Goal: Information Seeking & Learning: Learn about a topic

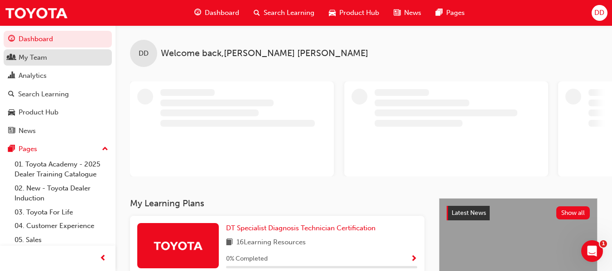
click at [41, 55] on div "My Team" at bounding box center [33, 58] width 29 height 10
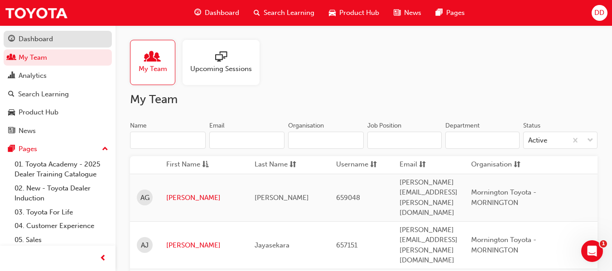
click at [48, 38] on div "Dashboard" at bounding box center [36, 39] width 34 height 10
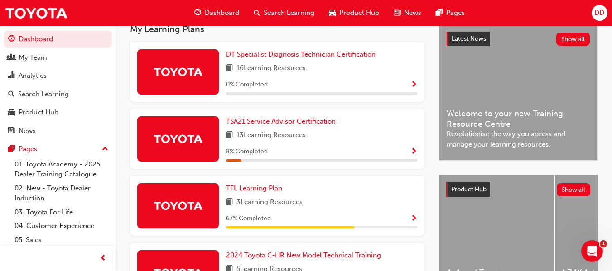
scroll to position [226, 0]
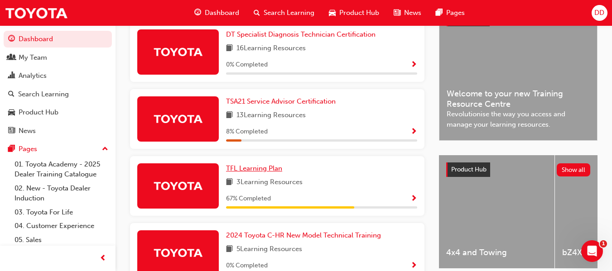
click at [264, 172] on span "TFL Learning Plan" at bounding box center [254, 168] width 56 height 8
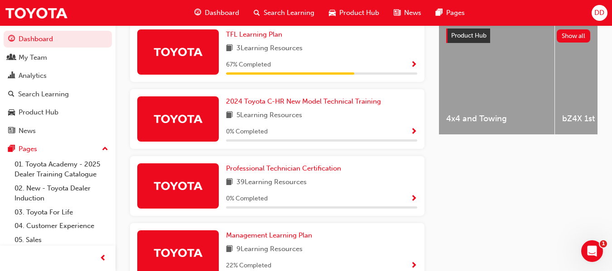
scroll to position [406, 0]
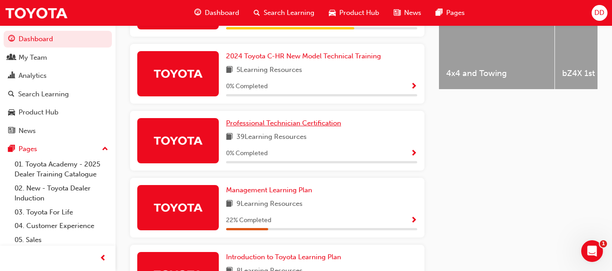
click at [279, 127] on span "Professional Technician Certification" at bounding box center [283, 123] width 115 height 8
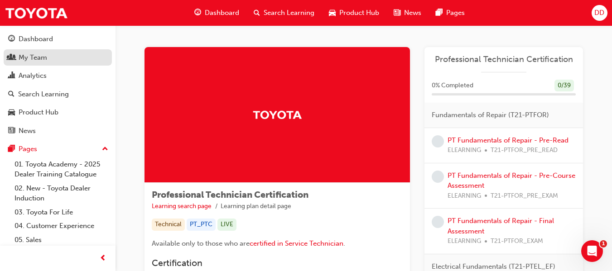
click at [34, 58] on div "My Team" at bounding box center [33, 58] width 29 height 10
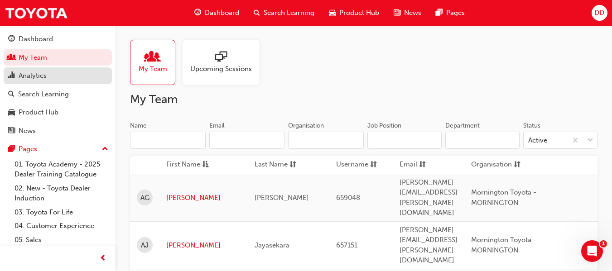
click at [30, 80] on div "Analytics" at bounding box center [33, 76] width 28 height 10
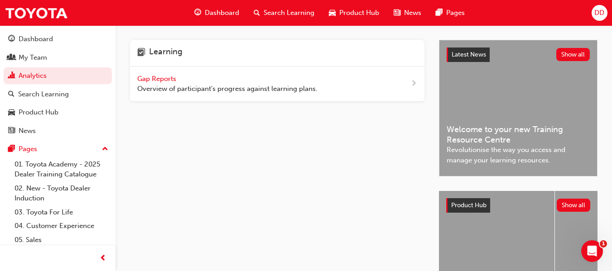
click at [150, 77] on span "Gap Reports" at bounding box center [157, 79] width 41 height 8
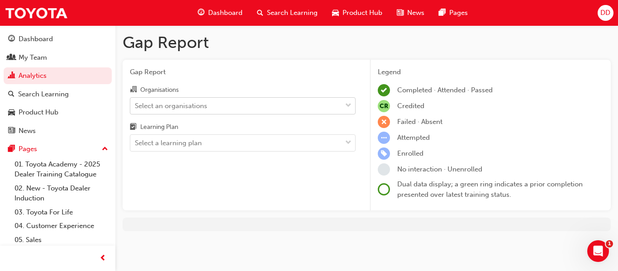
click at [217, 103] on div "Select an organisations" at bounding box center [235, 106] width 211 height 16
click at [136, 103] on input "Organisations Select an organisations" at bounding box center [135, 105] width 1 height 8
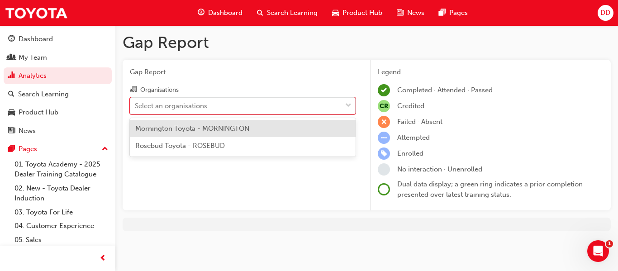
click at [220, 124] on span "Mornington Toyota - MORNINGTON" at bounding box center [192, 128] width 114 height 8
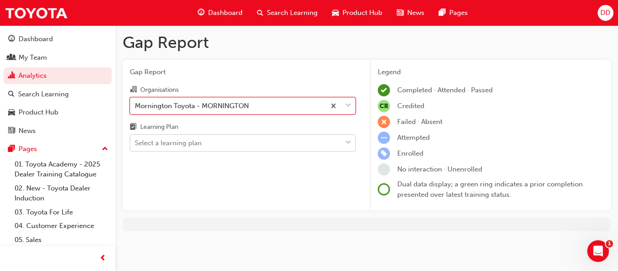
click at [215, 139] on div "Select a learning plan" at bounding box center [235, 143] width 211 height 16
click at [136, 139] on input "Learning Plan Select a learning plan" at bounding box center [135, 143] width 1 height 8
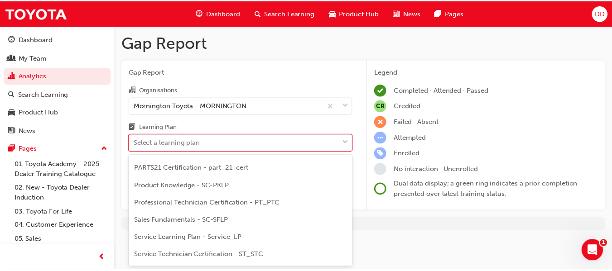
scroll to position [317, 0]
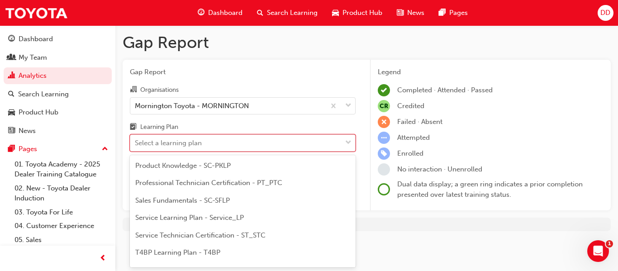
click at [205, 234] on span "Service Technician Certification - ST_STC" at bounding box center [200, 235] width 130 height 8
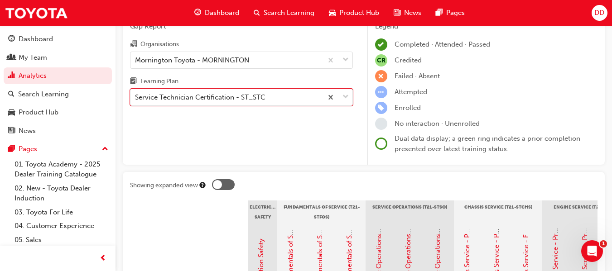
scroll to position [45, 0]
click at [205, 102] on div "Service Technician Certification - ST_STC" at bounding box center [200, 98] width 130 height 10
click at [136, 101] on input "Learning Plan option Service Technician Certification - ST_STC, selected. 0 res…" at bounding box center [135, 98] width 1 height 8
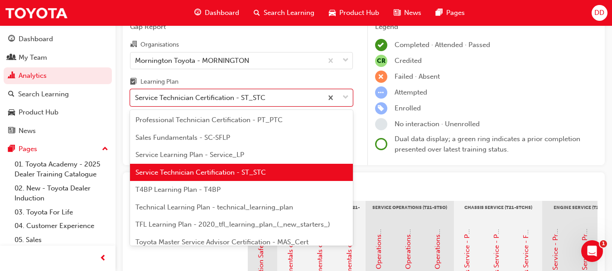
scroll to position [320, 0]
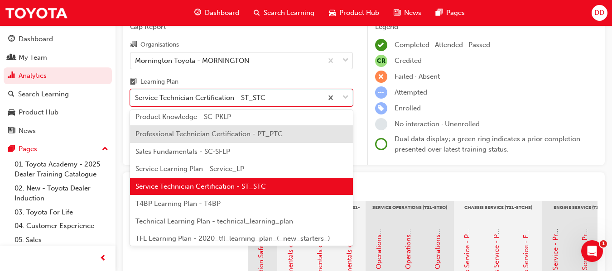
click at [216, 136] on span "Professional Technician Certification - PT_PTC" at bounding box center [208, 134] width 147 height 8
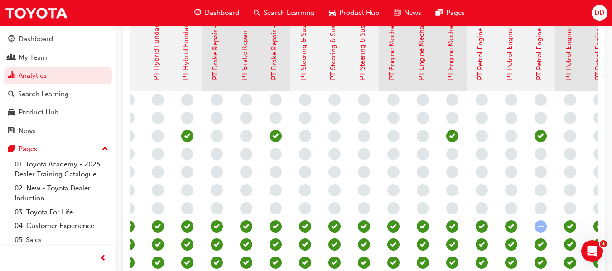
scroll to position [253, 0]
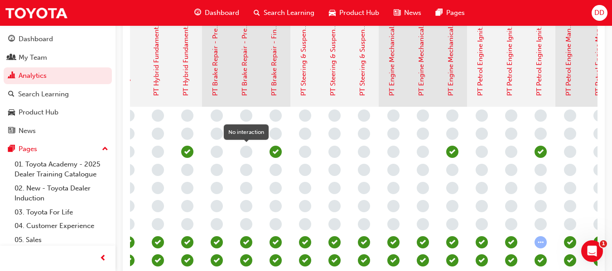
click at [246, 151] on span "learningRecordVerb_NONE-icon" at bounding box center [246, 152] width 12 height 12
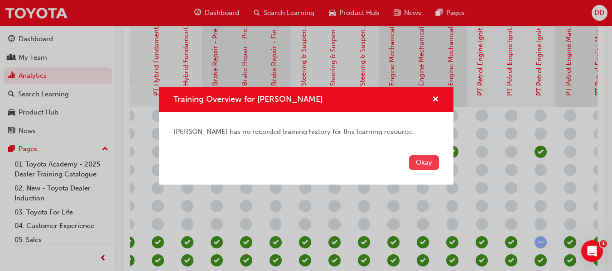
click at [425, 162] on button "Okay" at bounding box center [424, 162] width 30 height 15
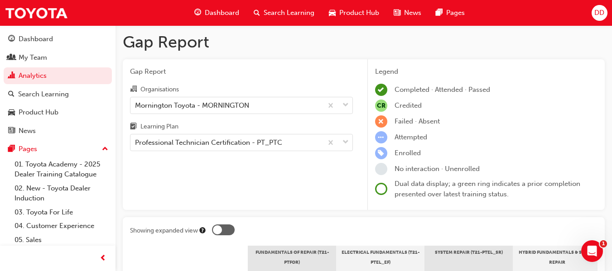
scroll to position [0, 0]
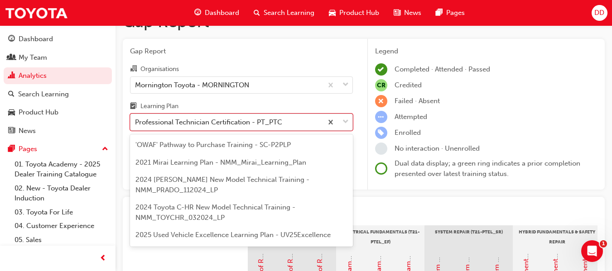
click at [218, 147] on body "Your version of Internet Explorer is outdated and not supported. Please upgrade…" at bounding box center [306, 114] width 612 height 271
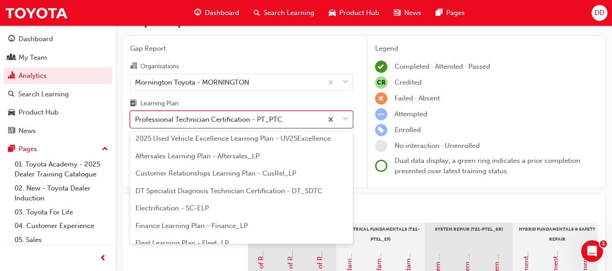
scroll to position [43, 0]
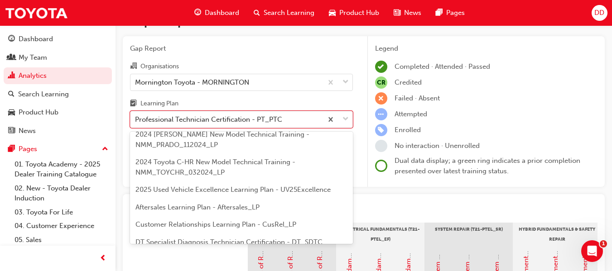
click at [190, 239] on span "DT Specialist Diagnosis Technician Certification - DT_SDTC" at bounding box center [228, 242] width 187 height 8
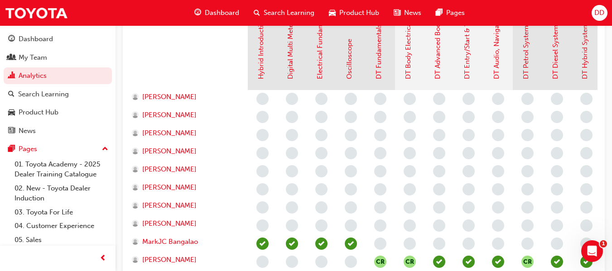
scroll to position [272, 0]
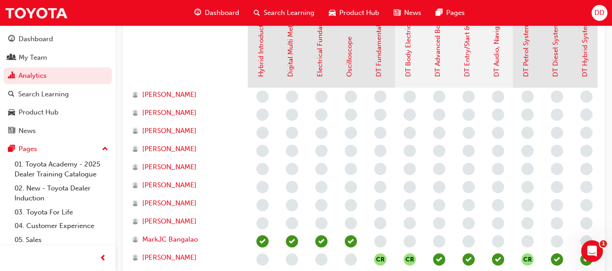
click at [377, 240] on span "learningRecordVerb_NONE-icon" at bounding box center [380, 241] width 12 height 12
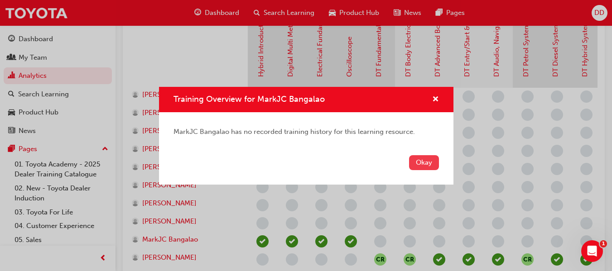
click at [419, 157] on button "Okay" at bounding box center [424, 162] width 30 height 15
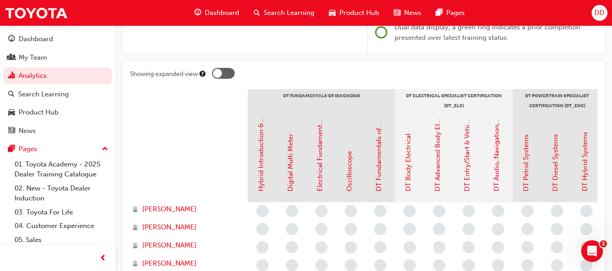
scroll to position [136, 0]
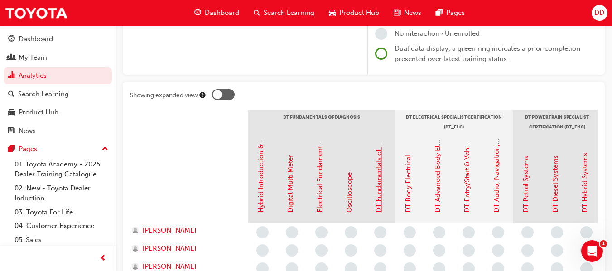
click at [379, 179] on link "DT Fundamentals of Diagnosis" at bounding box center [378, 165] width 8 height 96
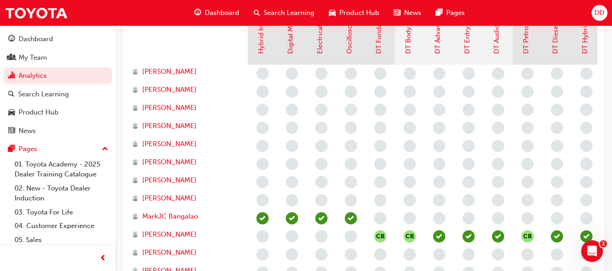
scroll to position [317, 0]
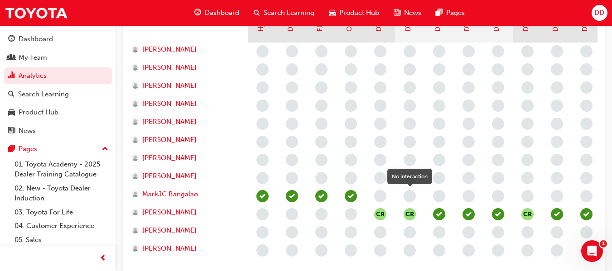
click at [410, 195] on span "learningRecordVerb_NONE-icon" at bounding box center [409, 196] width 12 height 12
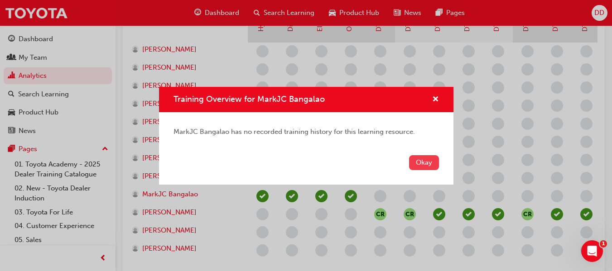
click at [427, 161] on button "Okay" at bounding box center [424, 162] width 30 height 15
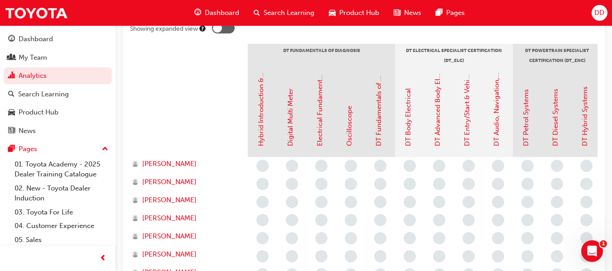
scroll to position [181, 0]
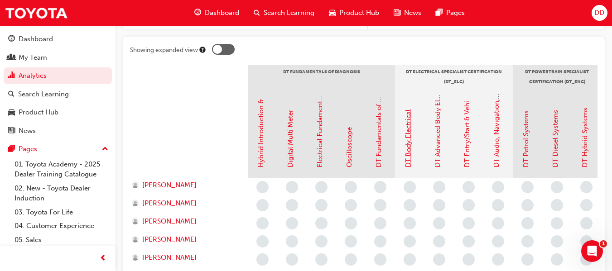
click at [406, 151] on link "DT Body Electrical" at bounding box center [408, 139] width 8 height 58
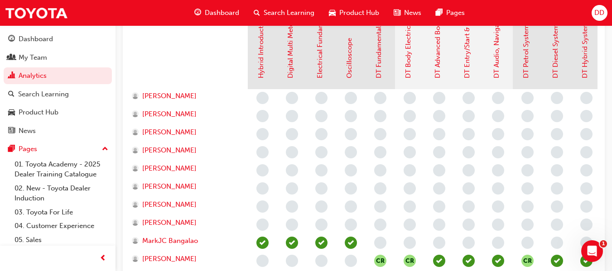
scroll to position [272, 0]
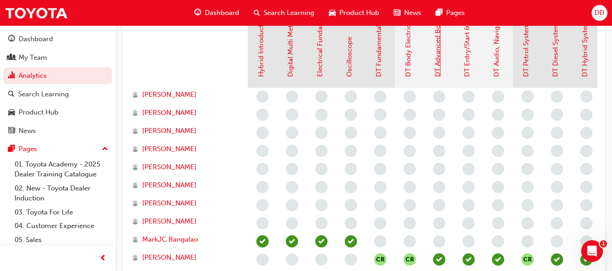
click at [437, 68] on link "DT Advanced Body Electrical & Auto A/C Systems" at bounding box center [437, 0] width 8 height 154
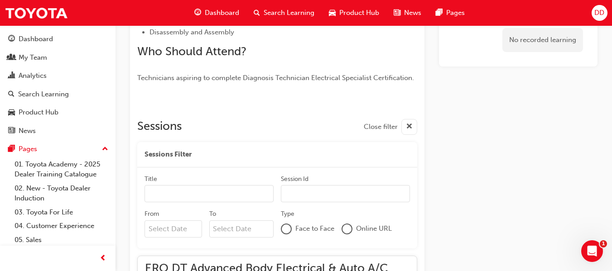
scroll to position [362, 0]
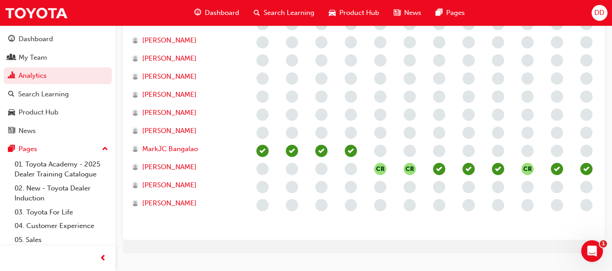
scroll to position [272, 0]
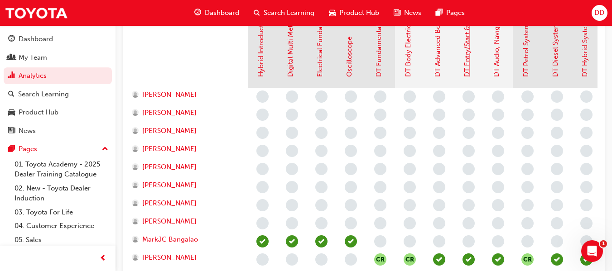
click at [469, 64] on link "DT Entry/Start & Vehicle Security Systems" at bounding box center [467, 12] width 8 height 130
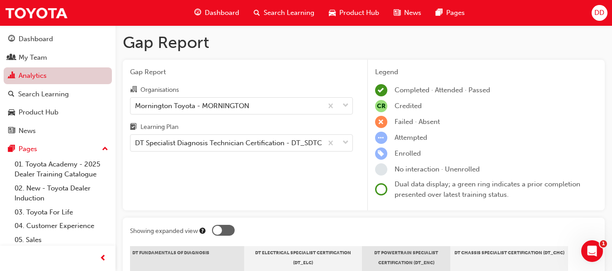
click at [24, 76] on link "Analytics" at bounding box center [58, 75] width 108 height 17
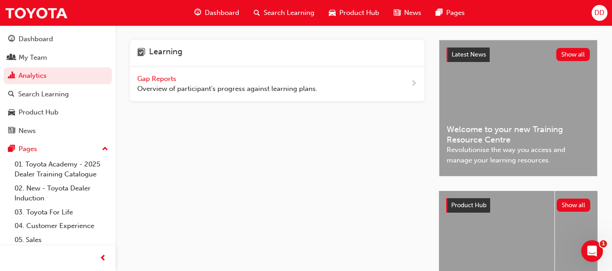
click at [167, 77] on span "Gap Reports" at bounding box center [157, 79] width 41 height 8
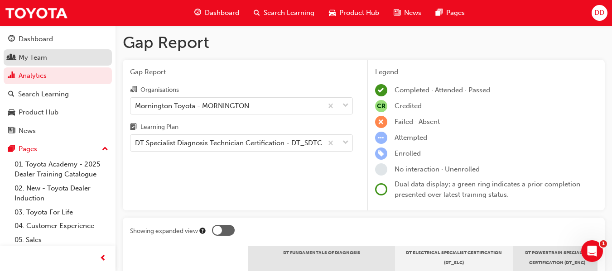
click at [31, 54] on div "My Team" at bounding box center [33, 58] width 29 height 10
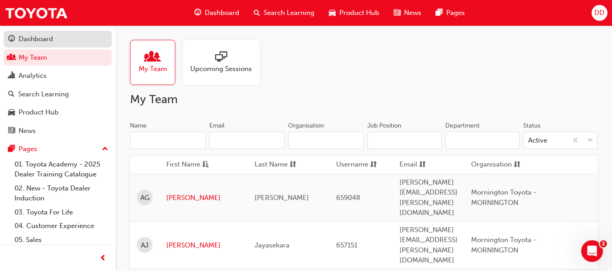
click at [25, 33] on link "Dashboard" at bounding box center [58, 39] width 108 height 17
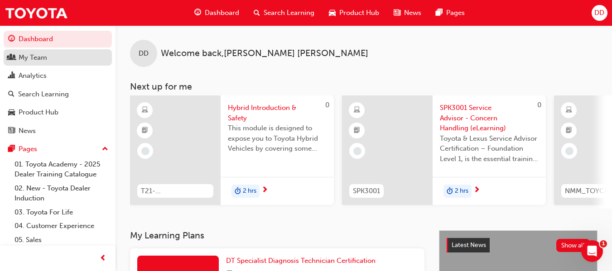
click at [32, 56] on div "My Team" at bounding box center [33, 58] width 29 height 10
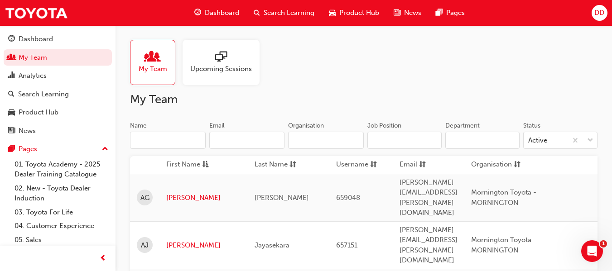
click at [232, 63] on div at bounding box center [221, 57] width 62 height 13
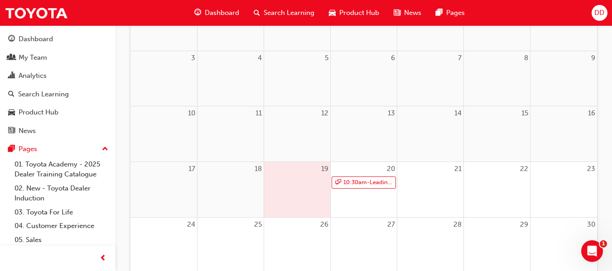
scroll to position [181, 0]
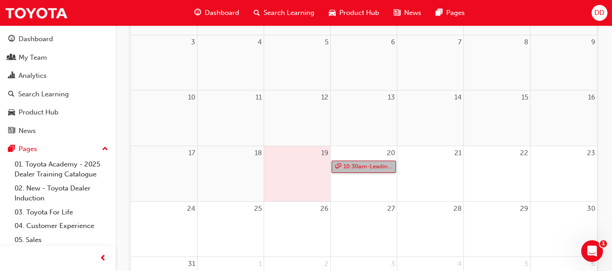
click at [365, 167] on link "10:30am - Leading Reignite Part 2 - Virtual Classroom" at bounding box center [363, 167] width 64 height 12
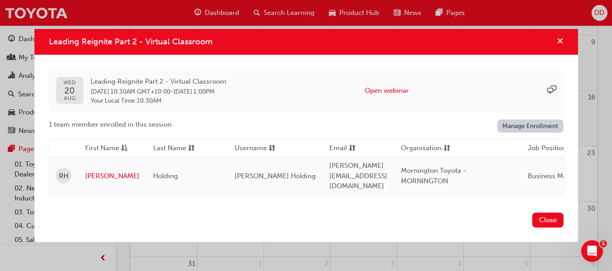
click at [560, 42] on span "cross-icon" at bounding box center [559, 42] width 7 height 8
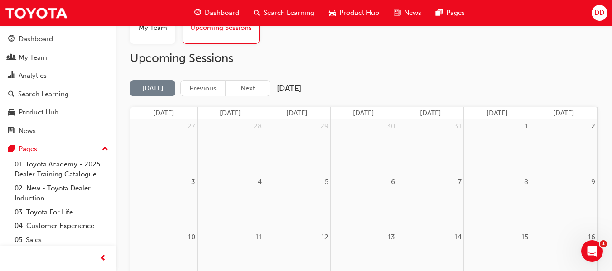
scroll to position [41, 0]
click at [254, 89] on button "Next" at bounding box center [247, 89] width 45 height 17
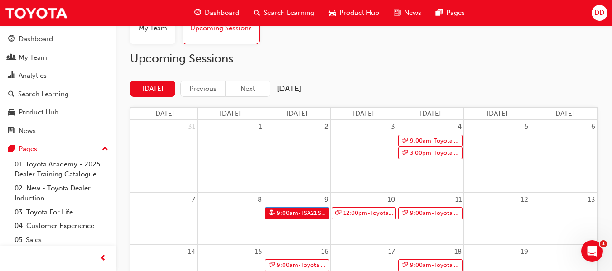
scroll to position [86, 0]
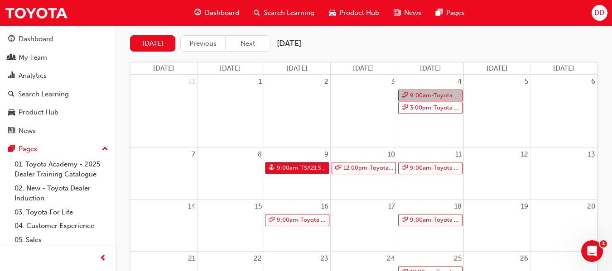
click at [417, 95] on link "9:00am - Toyota For Life In Action - Virtual Classroom" at bounding box center [430, 96] width 64 height 12
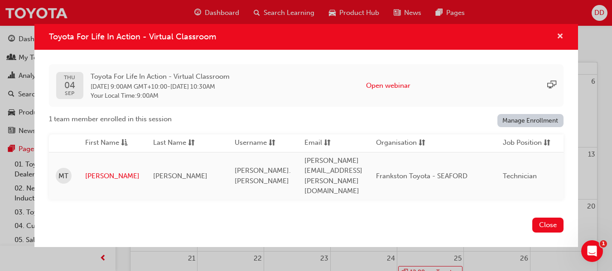
click at [559, 41] on span "cross-icon" at bounding box center [559, 37] width 7 height 8
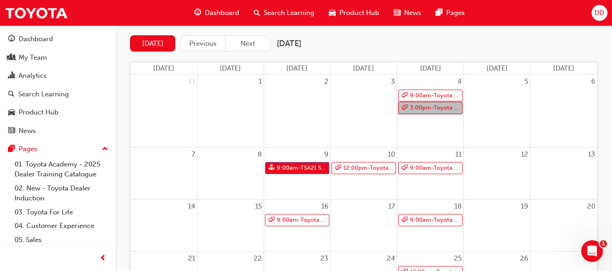
click at [424, 106] on link "3:00pm - Toyota For Life In Action - Virtual Classroom" at bounding box center [430, 108] width 64 height 12
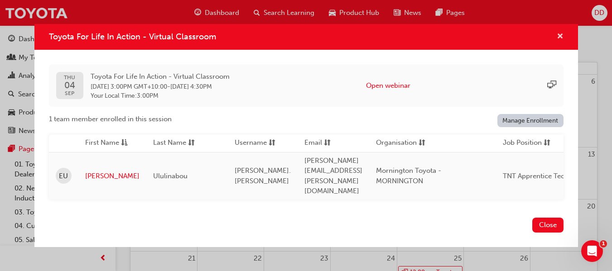
click at [561, 41] on span "cross-icon" at bounding box center [559, 37] width 7 height 8
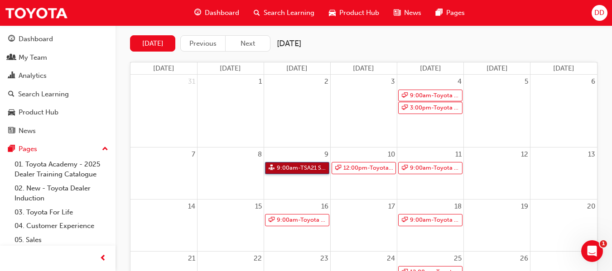
click at [304, 167] on link "9:00am - TSA21 Service Advisor Course ( face to face)" at bounding box center [297, 168] width 64 height 12
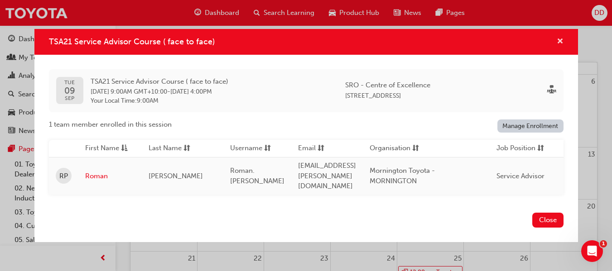
click at [558, 44] on span "cross-icon" at bounding box center [559, 42] width 7 height 8
